Goal: Information Seeking & Learning: Learn about a topic

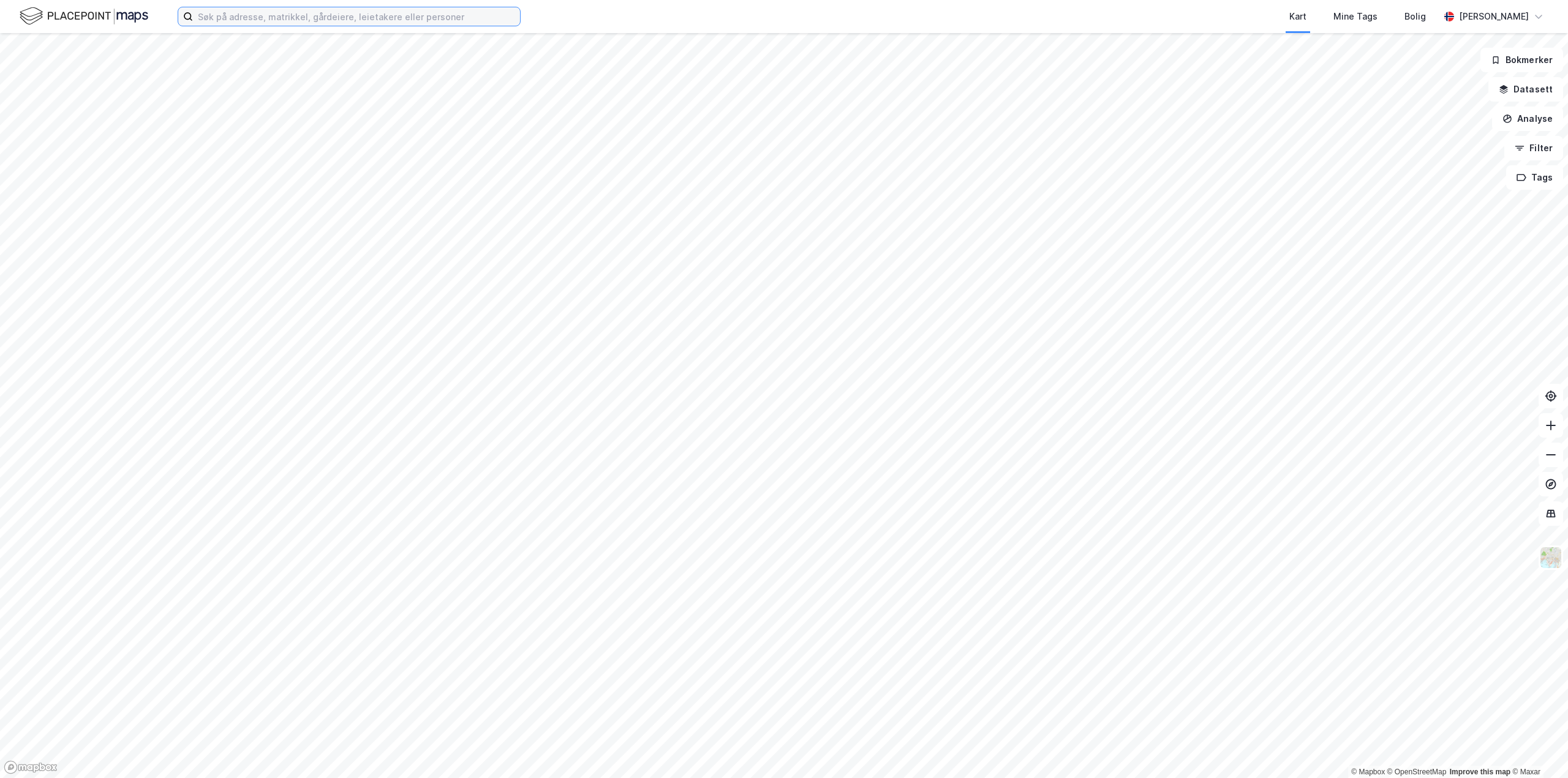
click at [249, 11] on input at bounding box center [356, 16] width 327 height 19
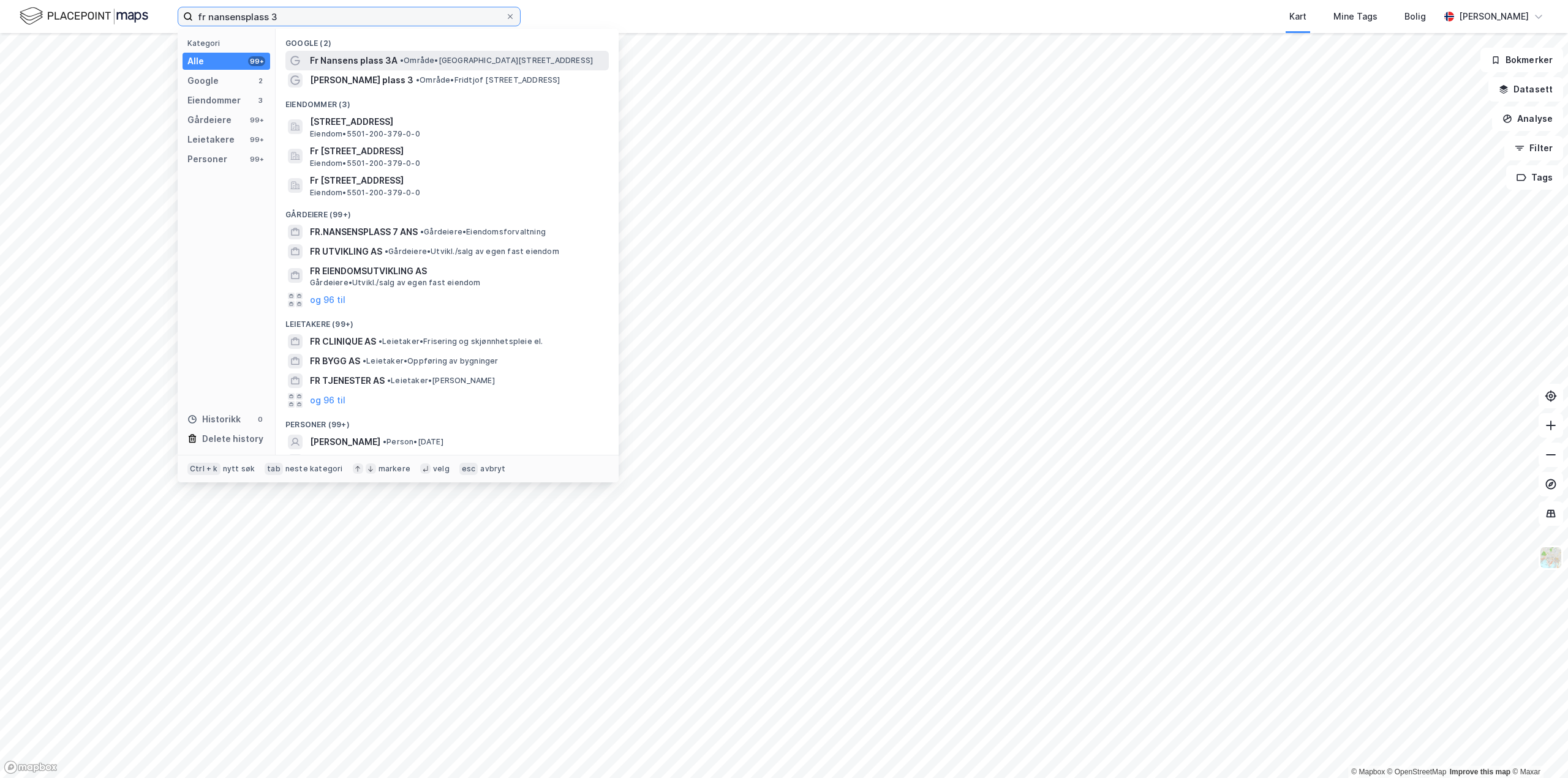
type input "fr nansensplass 3"
click at [344, 63] on span "Fr Nansens plass 3A" at bounding box center [354, 61] width 87 height 15
